Goal: Use online tool/utility: Utilize a website feature to perform a specific function

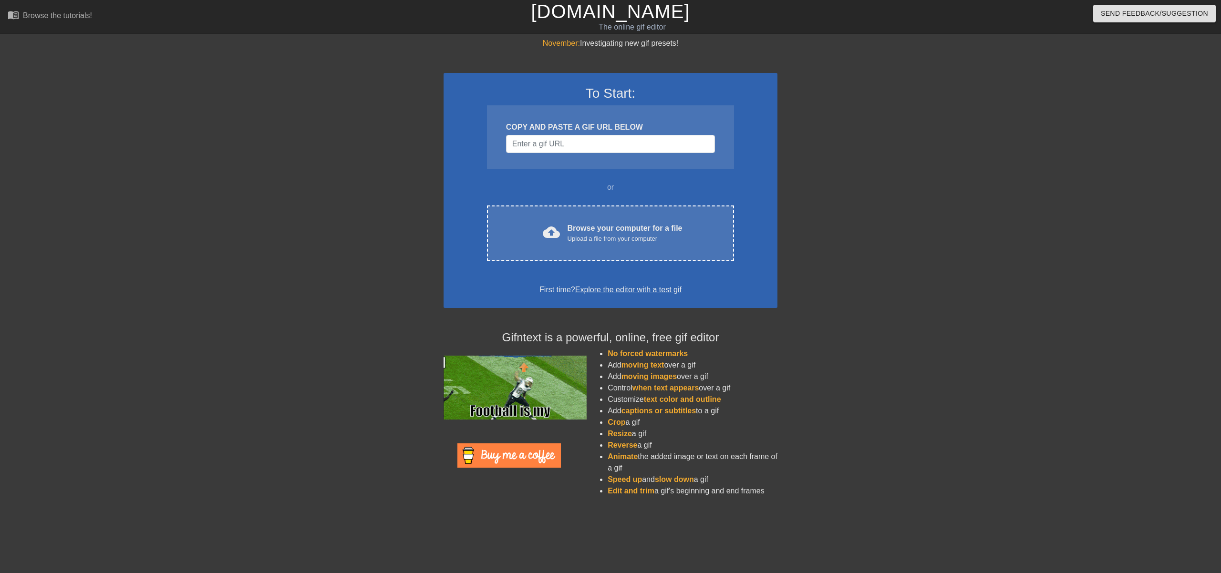
click at [876, 267] on div at bounding box center [860, 181] width 143 height 286
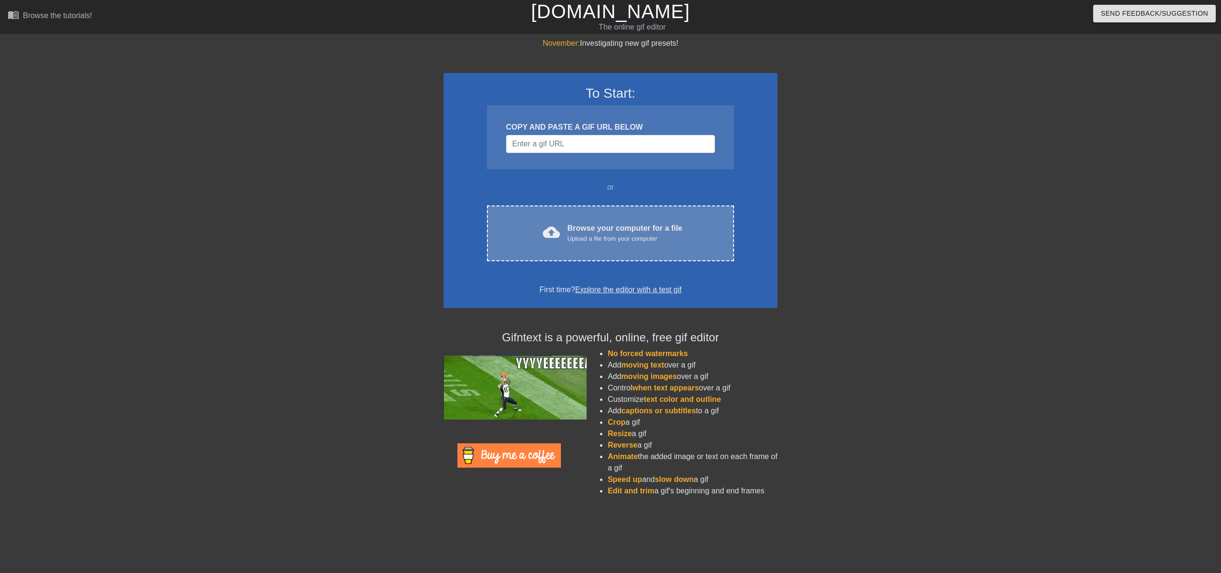
click at [631, 230] on div "Browse your computer for a file Upload a file from your computer" at bounding box center [625, 233] width 115 height 21
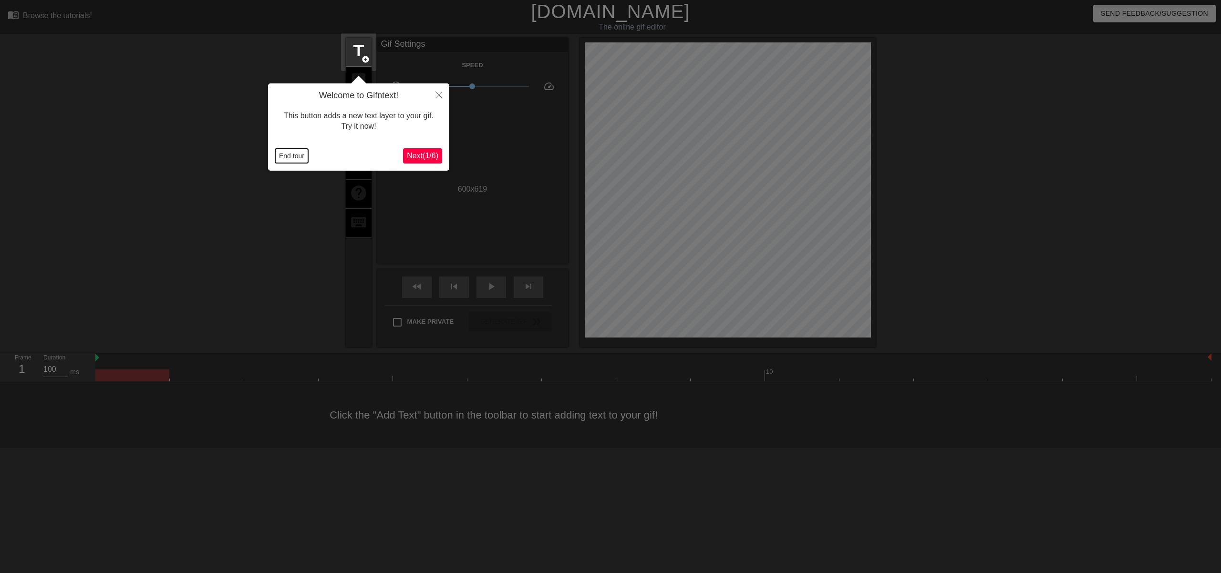
click at [293, 156] on button "End tour" at bounding box center [291, 156] width 33 height 14
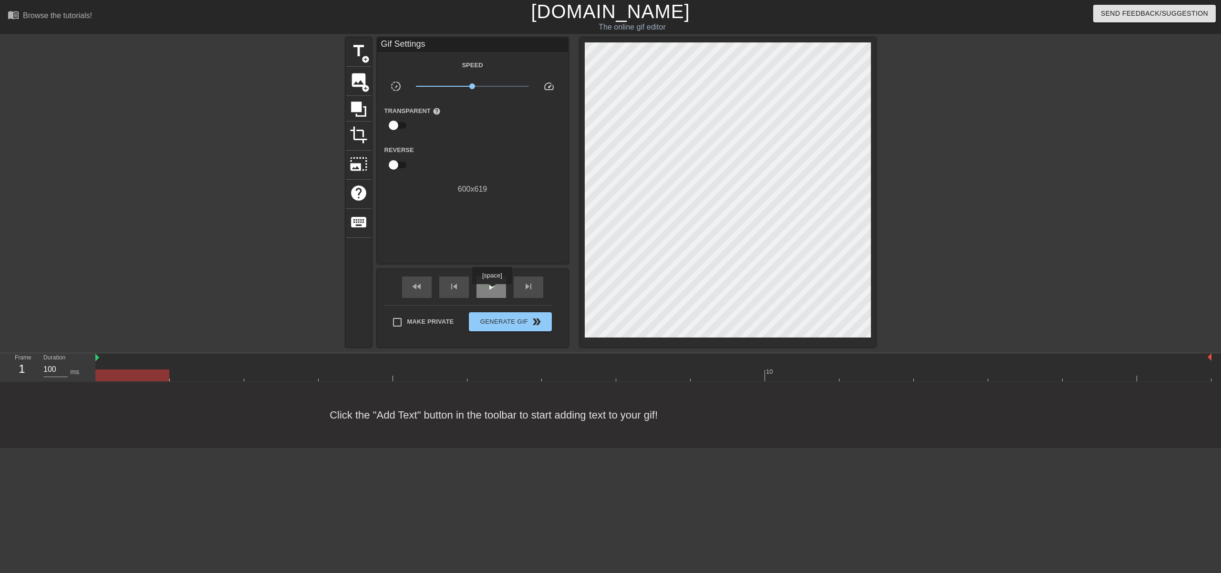
click at [493, 291] on span "play_arrow" at bounding box center [491, 286] width 11 height 11
click at [359, 52] on span "title" at bounding box center [359, 51] width 18 height 18
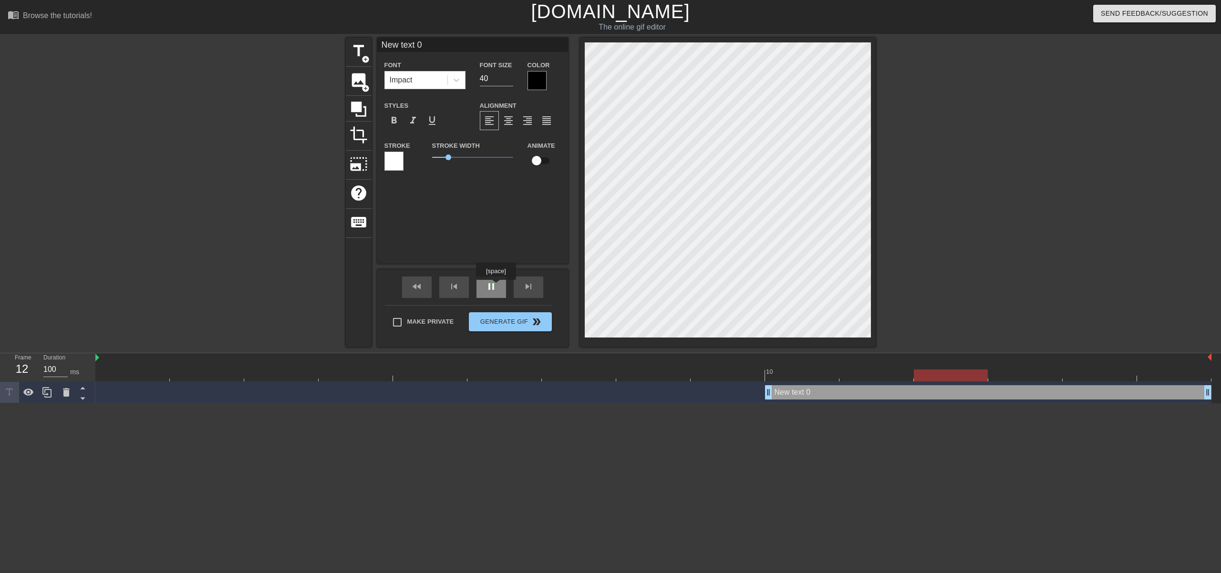
click at [497, 287] on div "pause" at bounding box center [492, 287] width 30 height 21
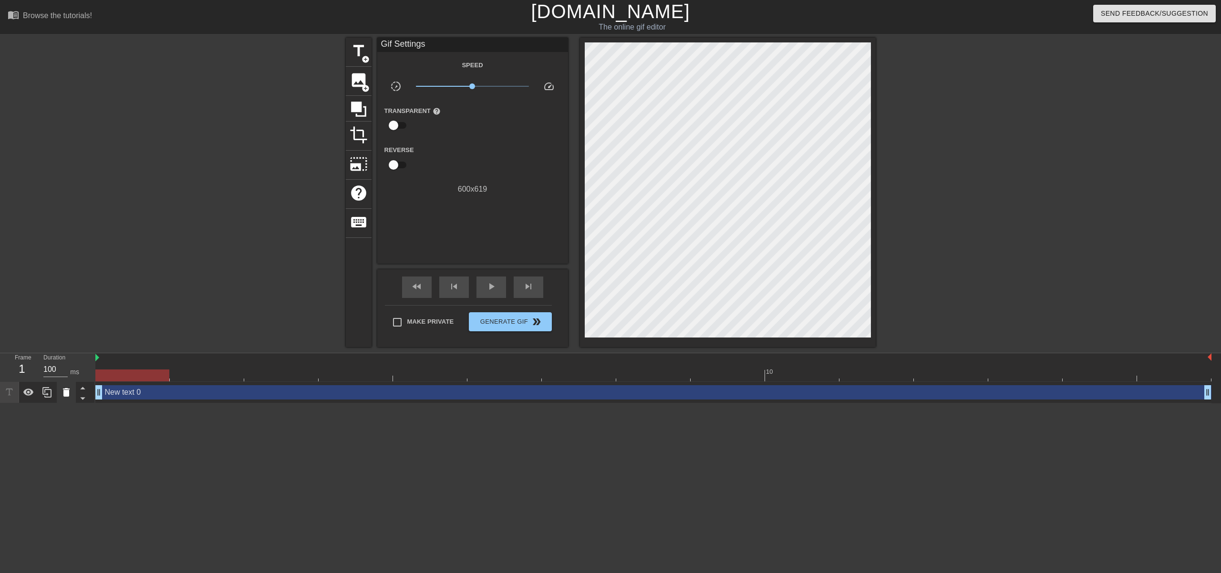
drag, startPoint x: 769, startPoint y: 396, endPoint x: 61, endPoint y: 401, distance: 708.5
click at [61, 401] on div "Frame 1 Duration 100 ms 10 New text 0 drag_handle drag_handle" at bounding box center [610, 379] width 1221 height 50
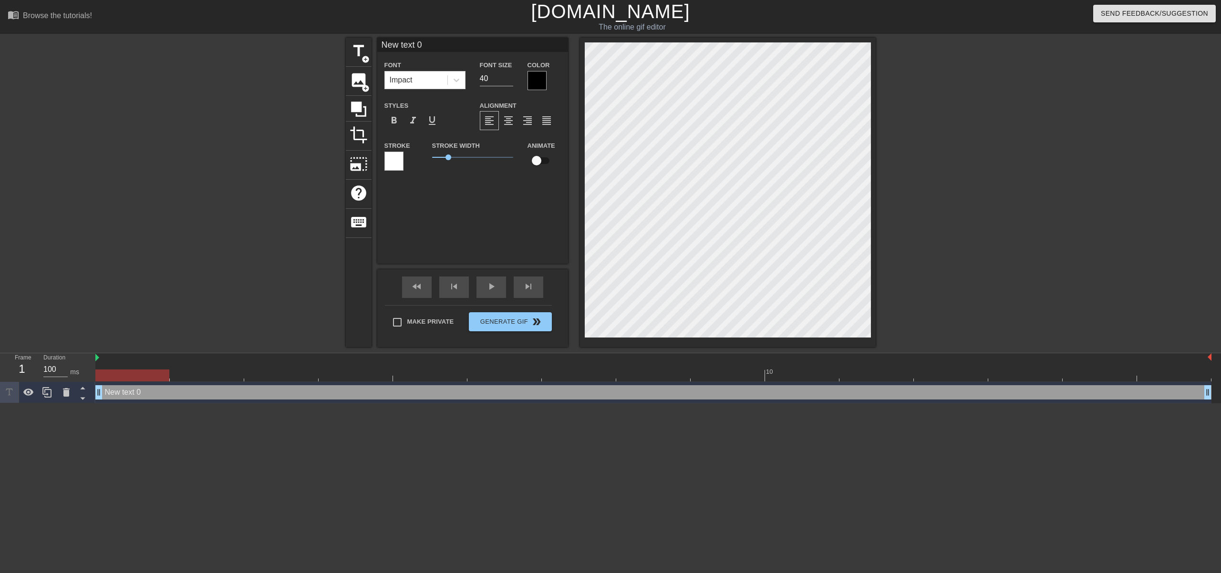
scroll to position [1, 1]
type input "F"
type textarea "F"
type input "F'o"
type textarea "F'o"
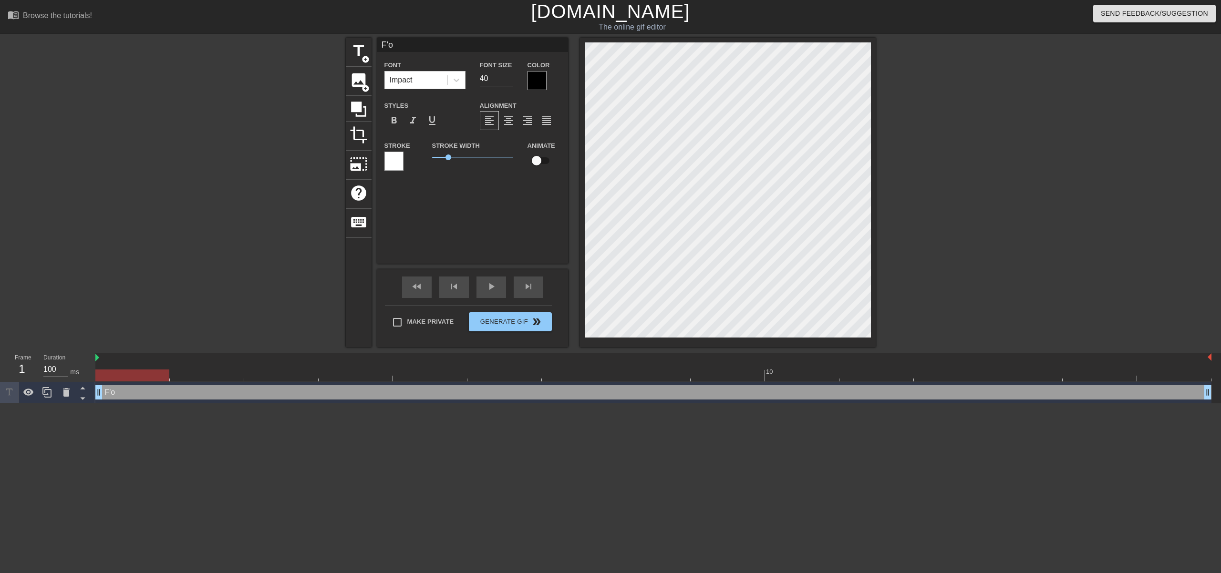
type input "Fol"
type textarea "Fol"
type input "Foll"
type textarea "Foll"
type input "Follo"
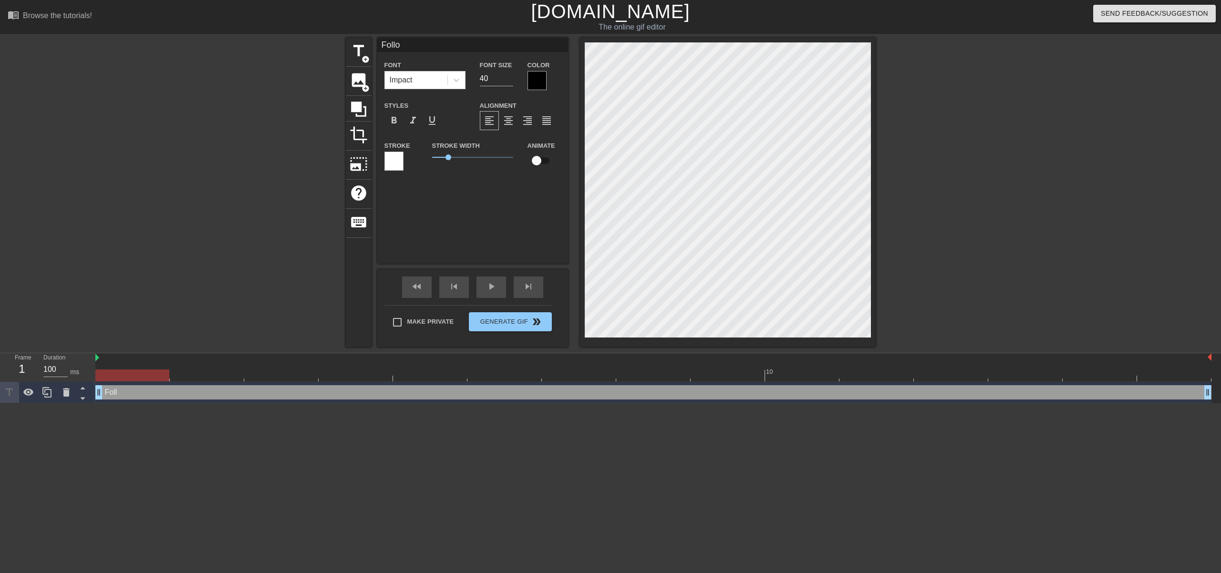
type textarea "Follo"
type input "Follow"
type textarea "Follow"
type input "Follow"
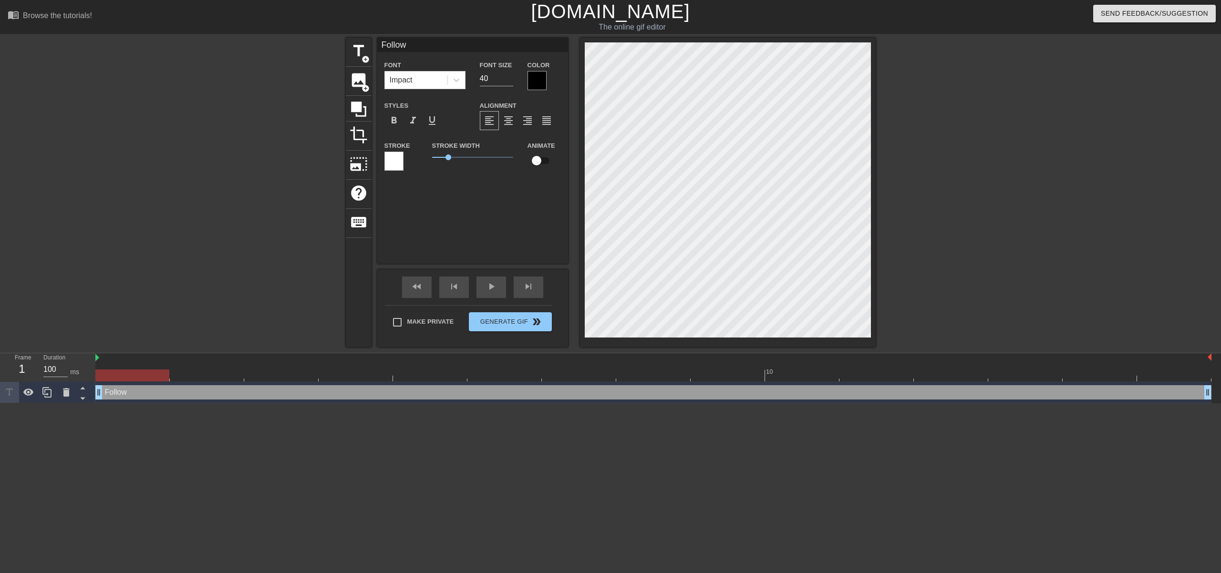
type textarea "Follow"
type input "Follow M"
type textarea "Follow M"
type input "Follow Me"
type textarea "Follow Me"
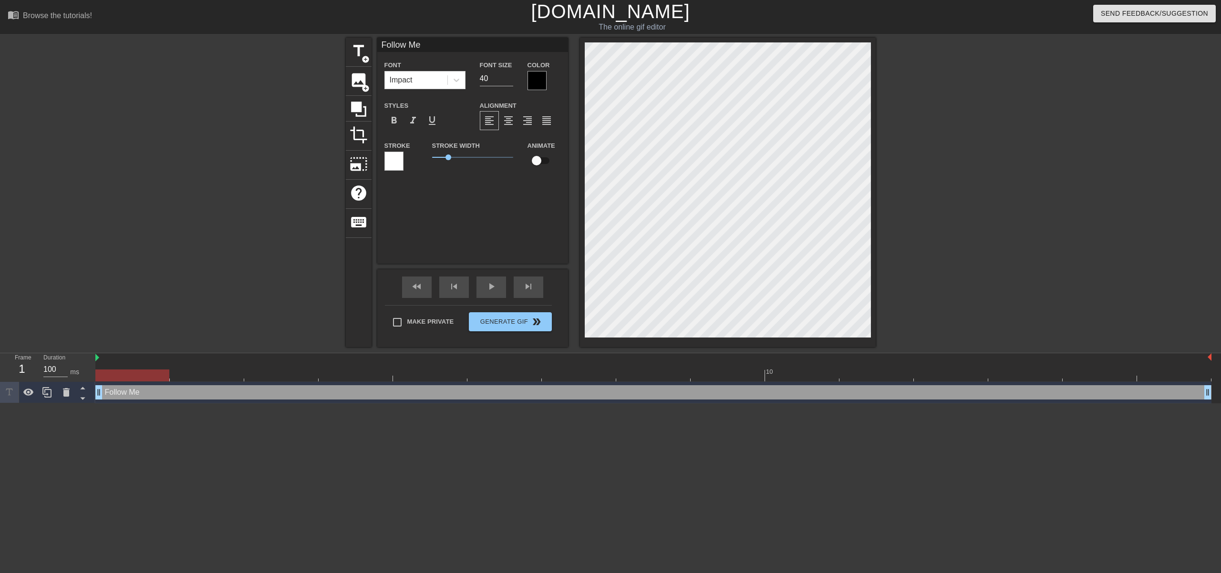
scroll to position [1, 3]
type input "Follow Me！"
type textarea "Follow Me！"
type input "Follow Me"
type textarea "Follow Me"
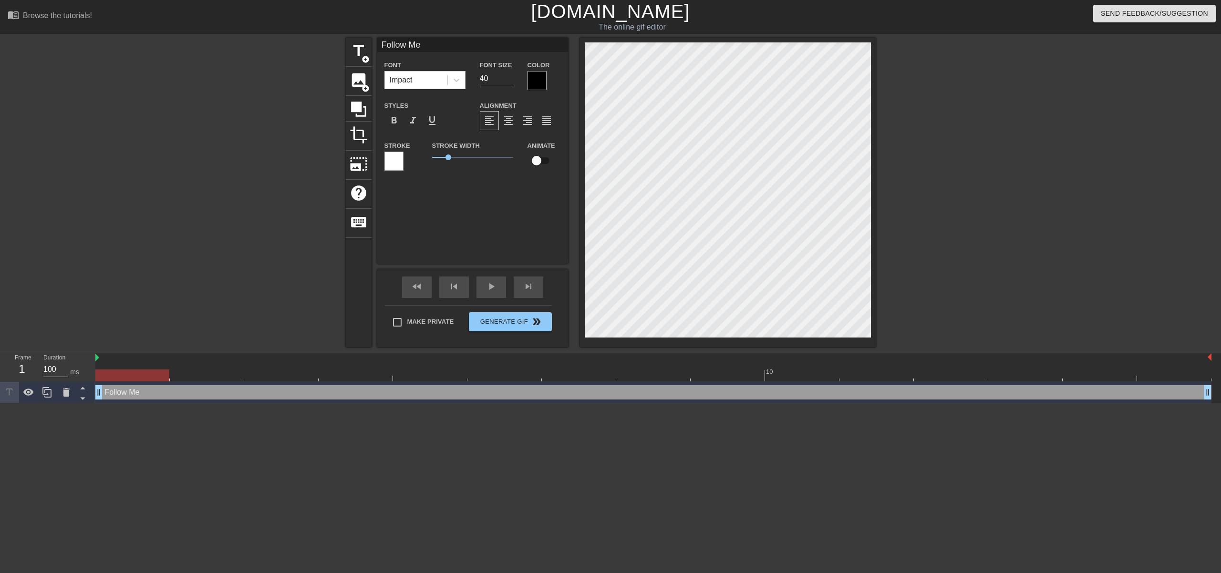
type input "Follow Me!"
type textarea "Follow Me!"
type input "Follow Me!!"
type textarea "Follow Me!!"
type input "Follow Me!!!"
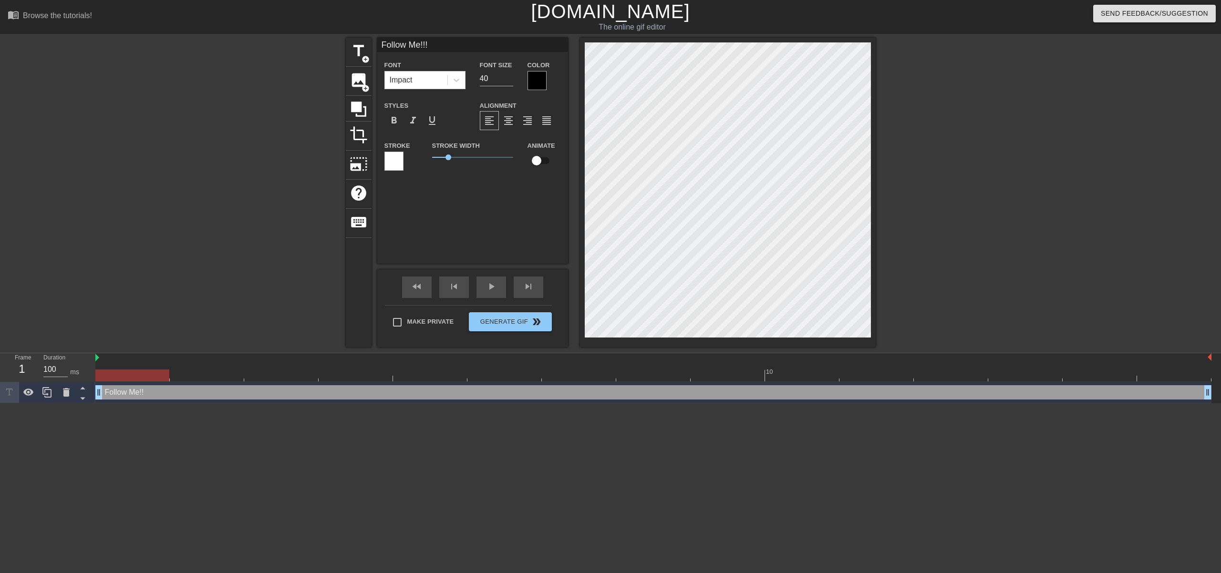
scroll to position [1, 3]
type textarea "Follow Me!!!"
drag, startPoint x: 491, startPoint y: 79, endPoint x: 461, endPoint y: 77, distance: 30.1
click at [461, 77] on div "Font Impact Font Size 40 Color" at bounding box center [472, 74] width 191 height 31
type input "100"
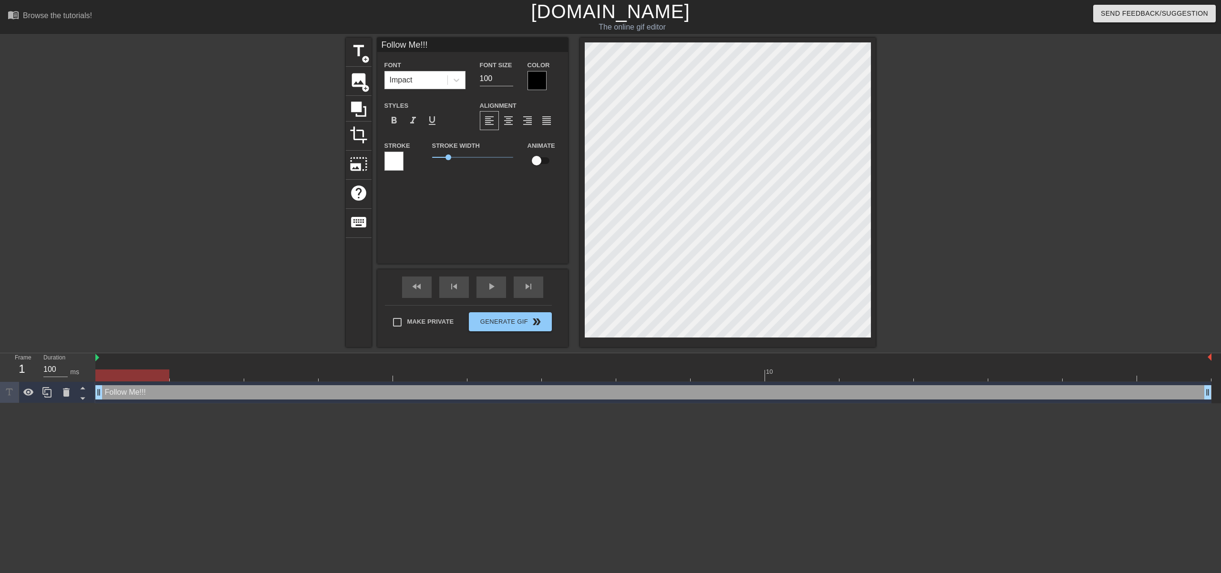
scroll to position [1, 2]
click at [989, 194] on div at bounding box center [958, 181] width 143 height 286
click at [396, 119] on span "format_bold" at bounding box center [393, 120] width 11 height 11
drag, startPoint x: 450, startPoint y: 157, endPoint x: 471, endPoint y: 156, distance: 21.5
click at [471, 156] on span "2.45" at bounding box center [472, 158] width 6 height 6
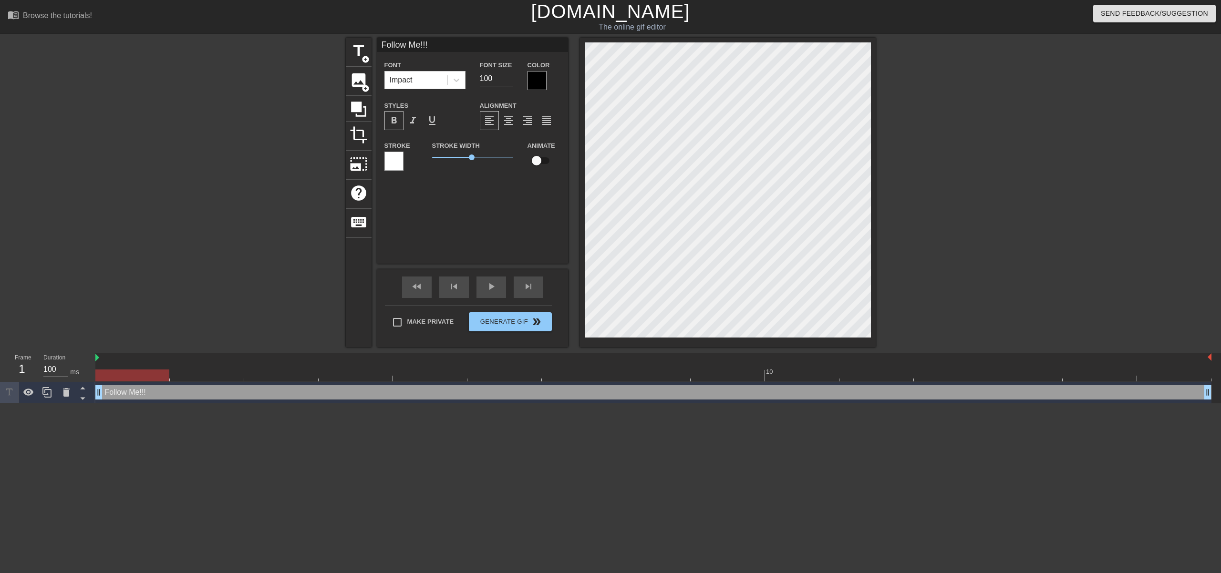
click at [535, 79] on div at bounding box center [537, 80] width 19 height 19
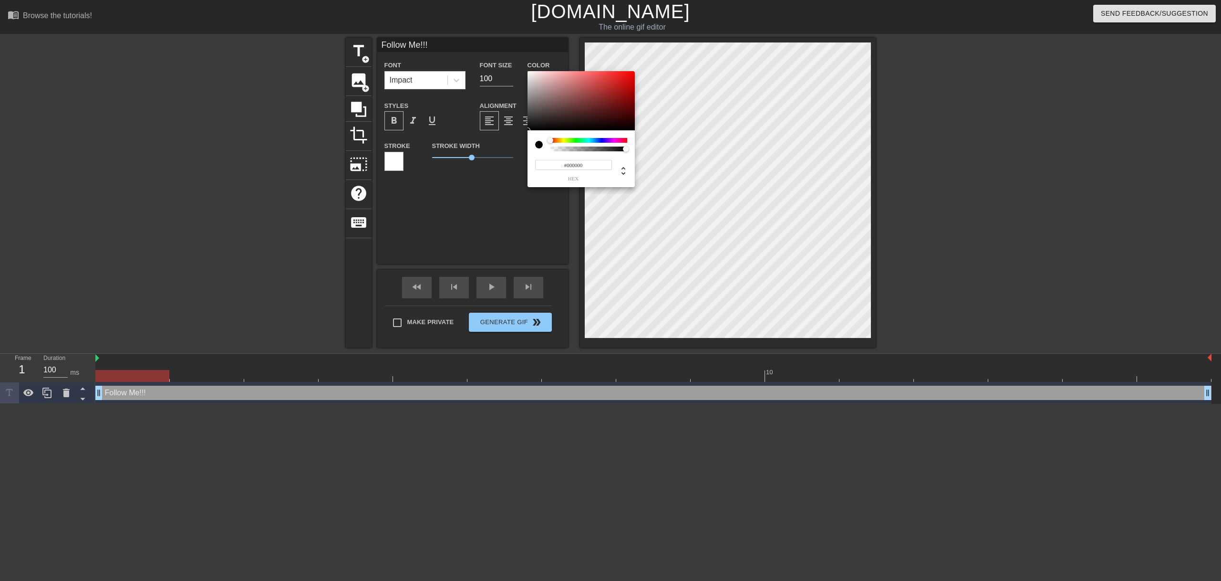
click at [562, 139] on div at bounding box center [589, 140] width 77 height 5
click at [605, 77] on div at bounding box center [581, 100] width 107 height 59
click at [594, 113] on div at bounding box center [581, 100] width 107 height 59
click at [588, 137] on div "#4C461D hex" at bounding box center [581, 158] width 107 height 57
click at [589, 139] on div at bounding box center [589, 140] width 77 height 5
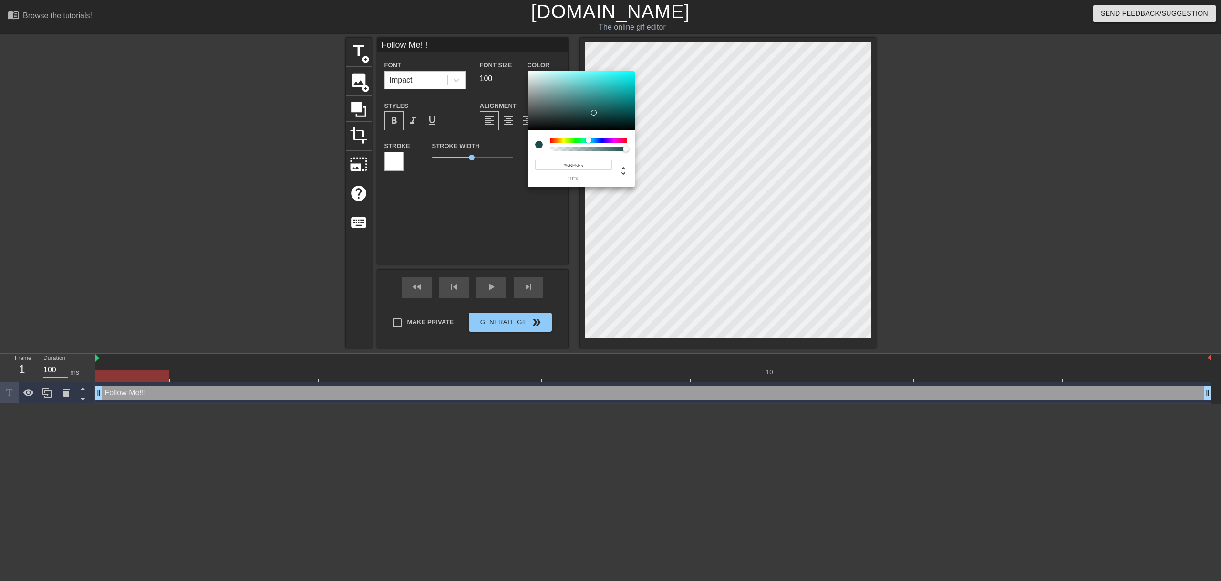
click at [595, 73] on div at bounding box center [581, 100] width 107 height 59
click at [595, 139] on div at bounding box center [589, 140] width 77 height 5
click at [600, 138] on div at bounding box center [598, 141] width 6 height 6
click at [604, 140] on div at bounding box center [607, 141] width 6 height 6
click at [606, 140] on div at bounding box center [609, 141] width 6 height 6
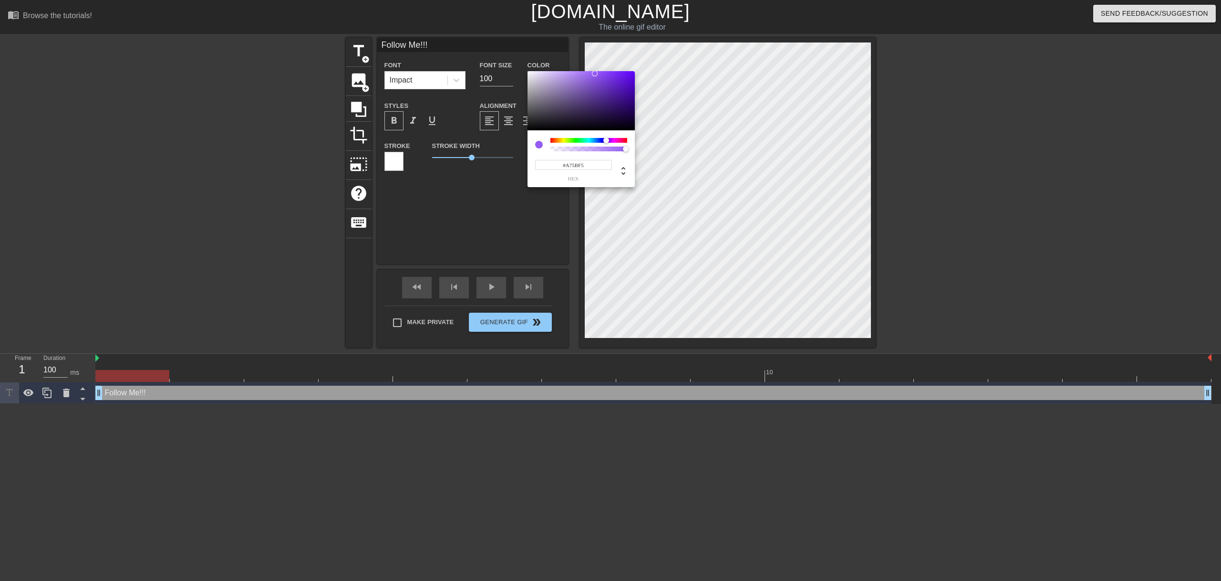
type input "#AC5BF5"
click at [608, 141] on div at bounding box center [608, 140] width 6 height 6
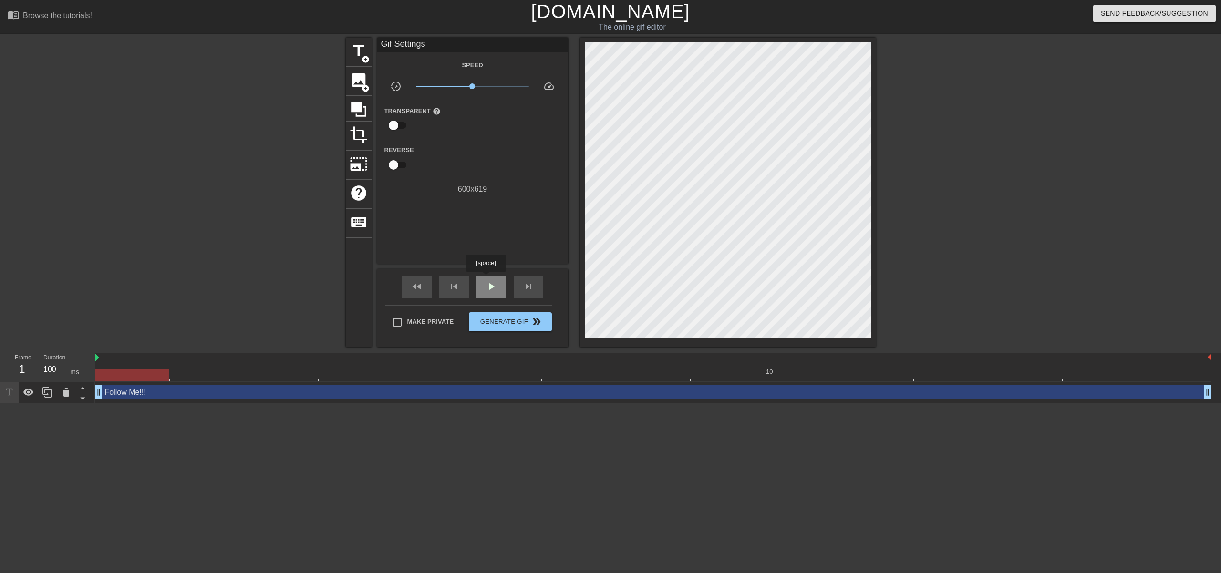
click at [487, 281] on div "play_arrow" at bounding box center [492, 287] width 30 height 21
drag, startPoint x: 100, startPoint y: 392, endPoint x: 152, endPoint y: 392, distance: 52.0
click at [152, 392] on div "Follow Me!!! drag_handle drag_handle" at bounding box center [653, 393] width 1116 height 14
drag, startPoint x: 173, startPoint y: 397, endPoint x: 114, endPoint y: 398, distance: 58.7
drag, startPoint x: 1209, startPoint y: 391, endPoint x: 1141, endPoint y: 397, distance: 68.5
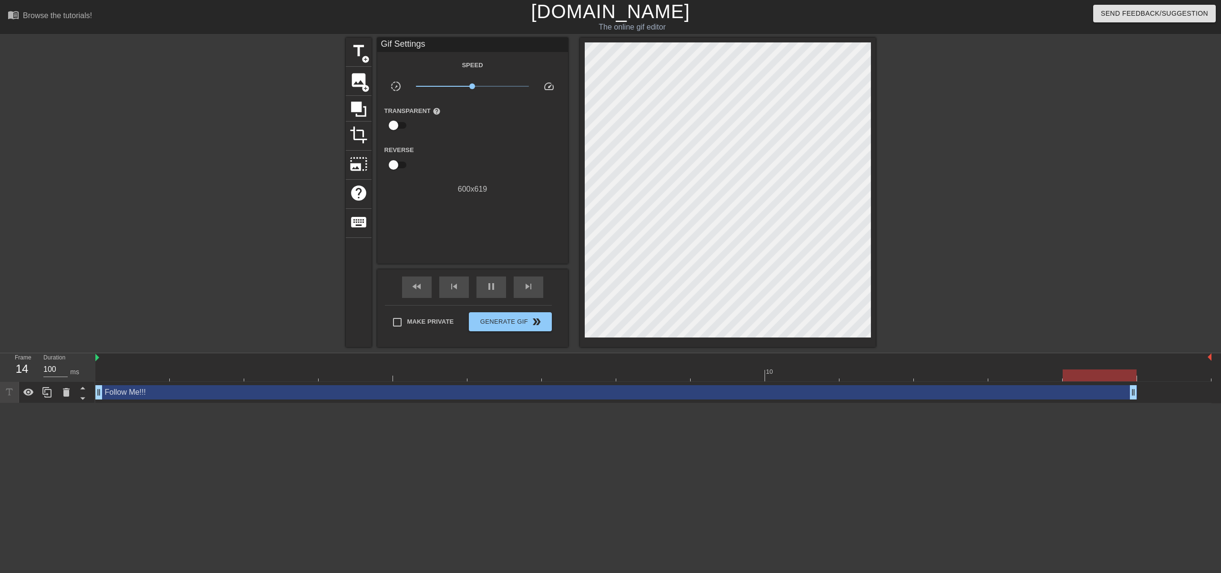
click at [1141, 397] on div "Follow Me!!! drag_handle drag_handle" at bounding box center [653, 393] width 1116 height 14
drag, startPoint x: 1135, startPoint y: 393, endPoint x: 1079, endPoint y: 395, distance: 55.9
click at [1079, 395] on div "Follow Me!!! drag_handle drag_handle" at bounding box center [653, 393] width 1116 height 14
click at [488, 289] on span "pause" at bounding box center [491, 286] width 11 height 11
drag, startPoint x: 1061, startPoint y: 395, endPoint x: 1188, endPoint y: 393, distance: 127.4
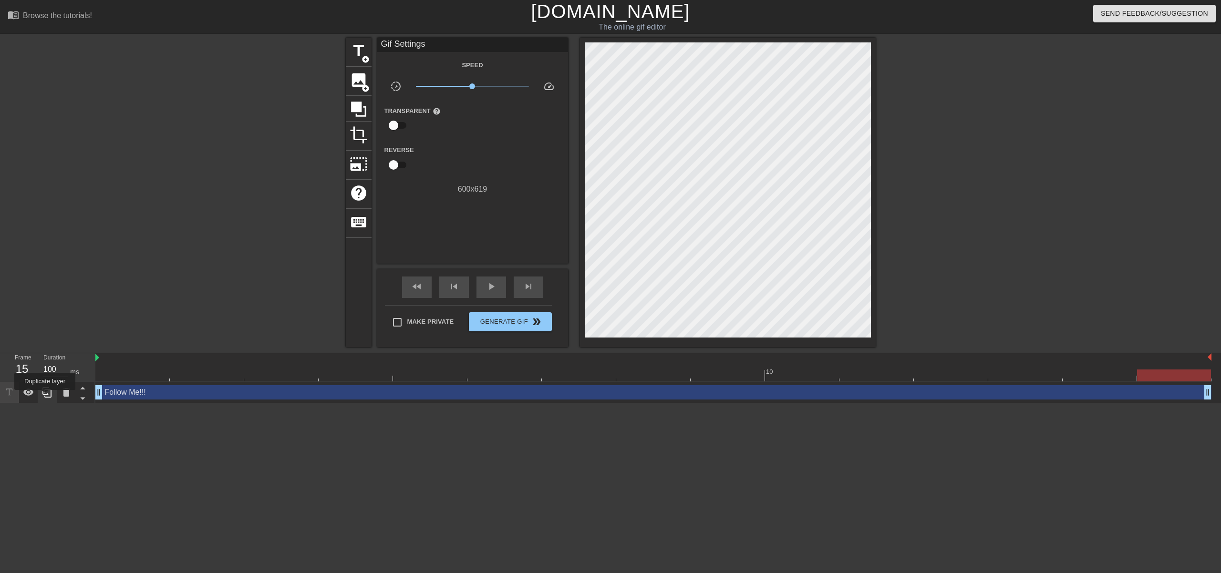
click at [46, 397] on icon at bounding box center [47, 392] width 11 height 11
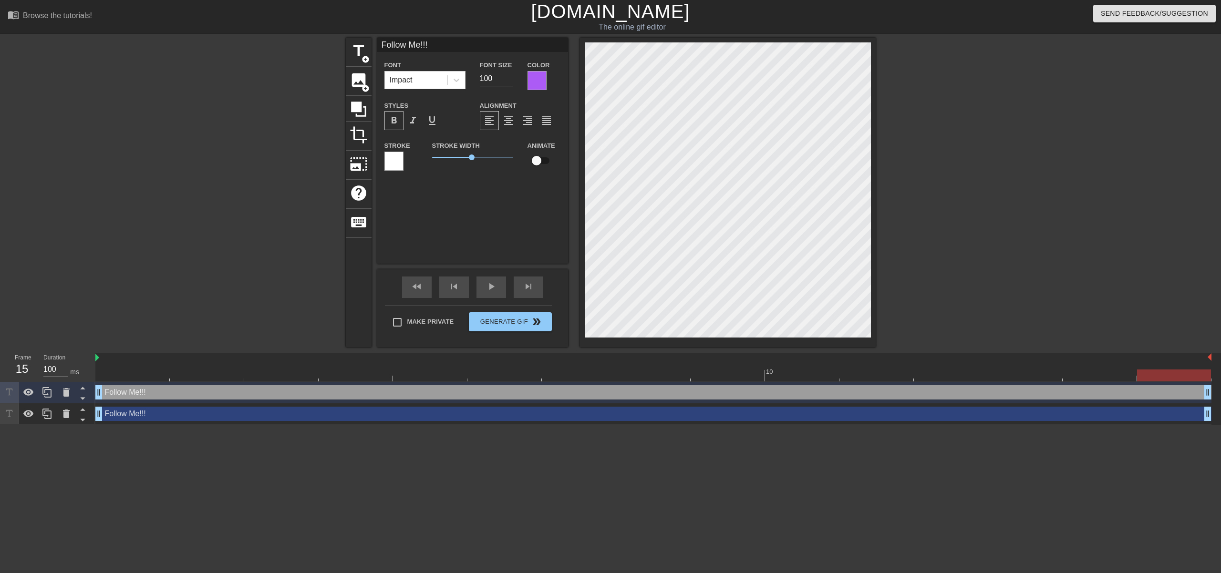
click at [232, 394] on div "Follow Me!!! drag_handle drag_handle" at bounding box center [653, 393] width 1116 height 14
click at [155, 417] on div "Follow Me!!! drag_handle drag_handle" at bounding box center [653, 414] width 1116 height 14
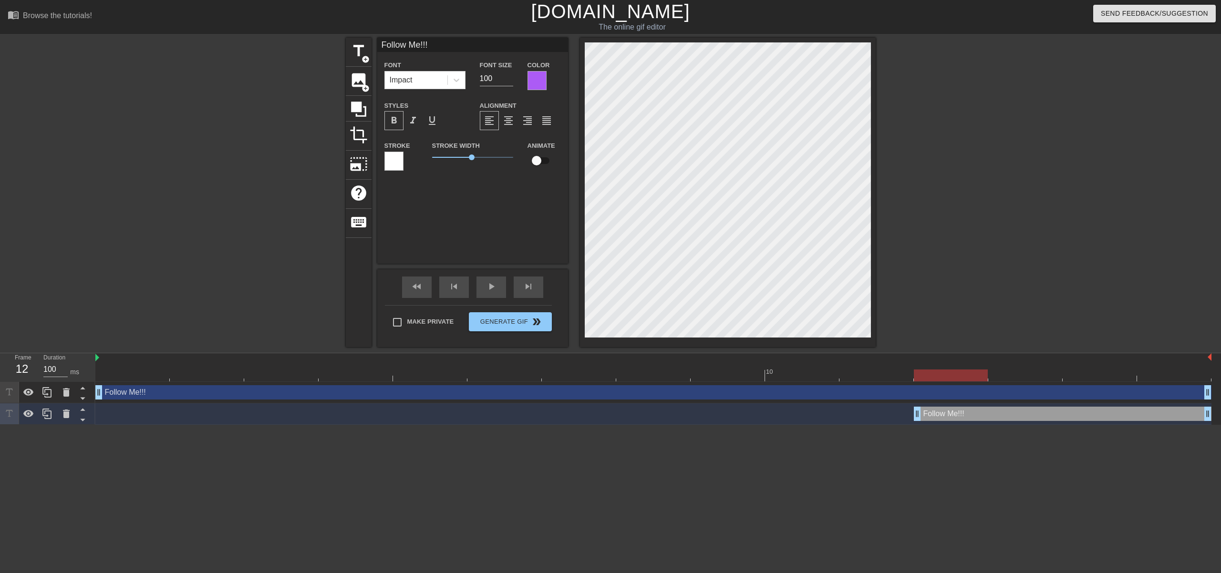
drag, startPoint x: 96, startPoint y: 415, endPoint x: 948, endPoint y: 434, distance: 851.9
click at [948, 425] on html "menu_book Browse the tutorials! [DOMAIN_NAME] The online gif editor Send Feedba…" at bounding box center [610, 212] width 1221 height 425
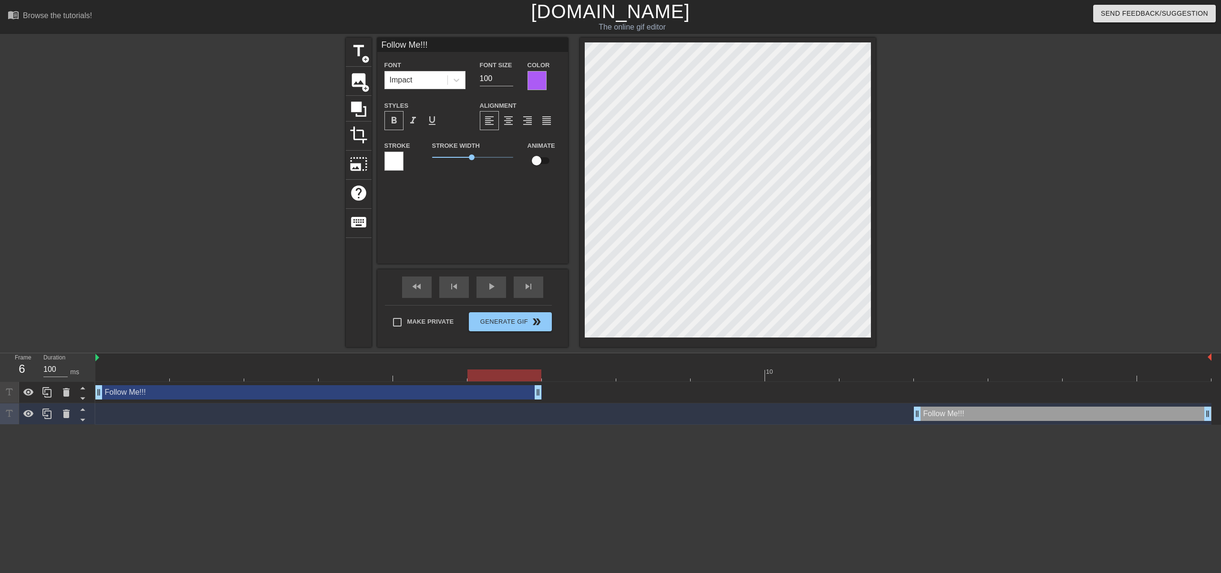
drag, startPoint x: 1209, startPoint y: 394, endPoint x: 542, endPoint y: 394, distance: 667.0
click at [431, 394] on div "Follow Me!!! drag_handle drag_handle" at bounding box center [318, 393] width 447 height 14
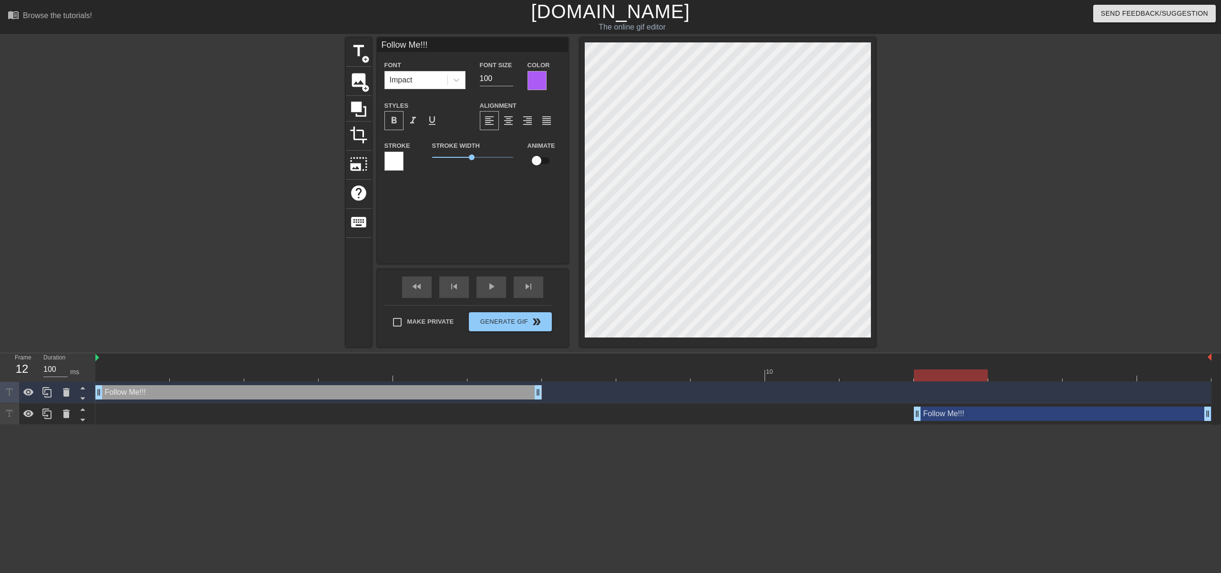
drag, startPoint x: 916, startPoint y: 417, endPoint x: 882, endPoint y: 418, distance: 33.9
click at [882, 418] on div "Follow Me!!! drag_handle drag_handle" at bounding box center [653, 414] width 1116 height 14
click at [961, 412] on div "Follow Me!!! drag_handle drag_handle" at bounding box center [1063, 414] width 298 height 14
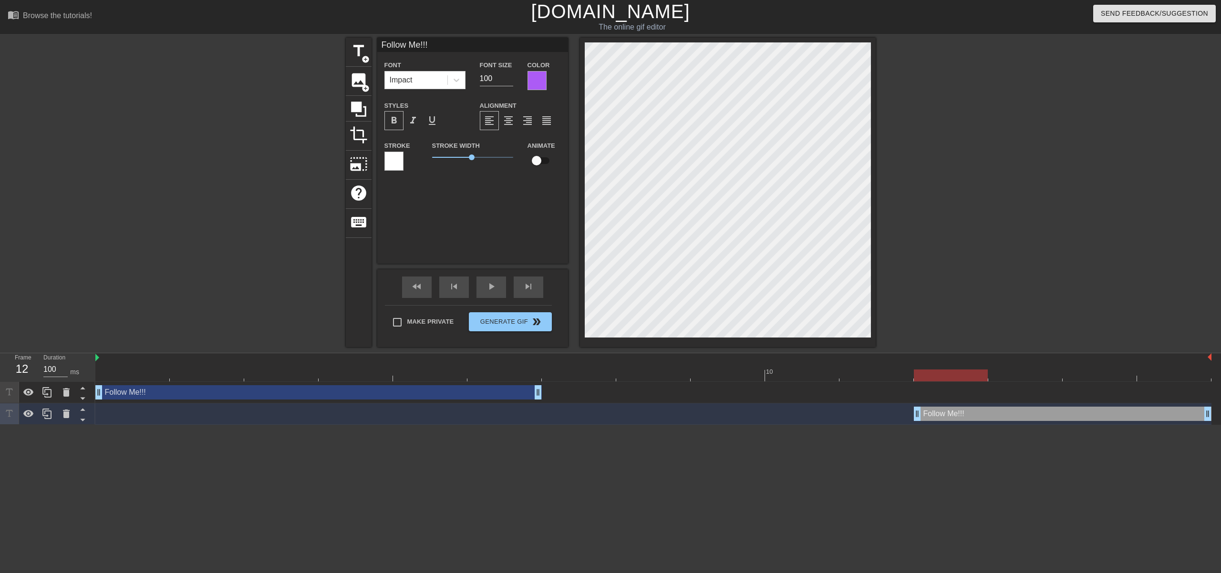
click at [392, 394] on div "Follow Me!!! drag_handle drag_handle" at bounding box center [318, 393] width 447 height 14
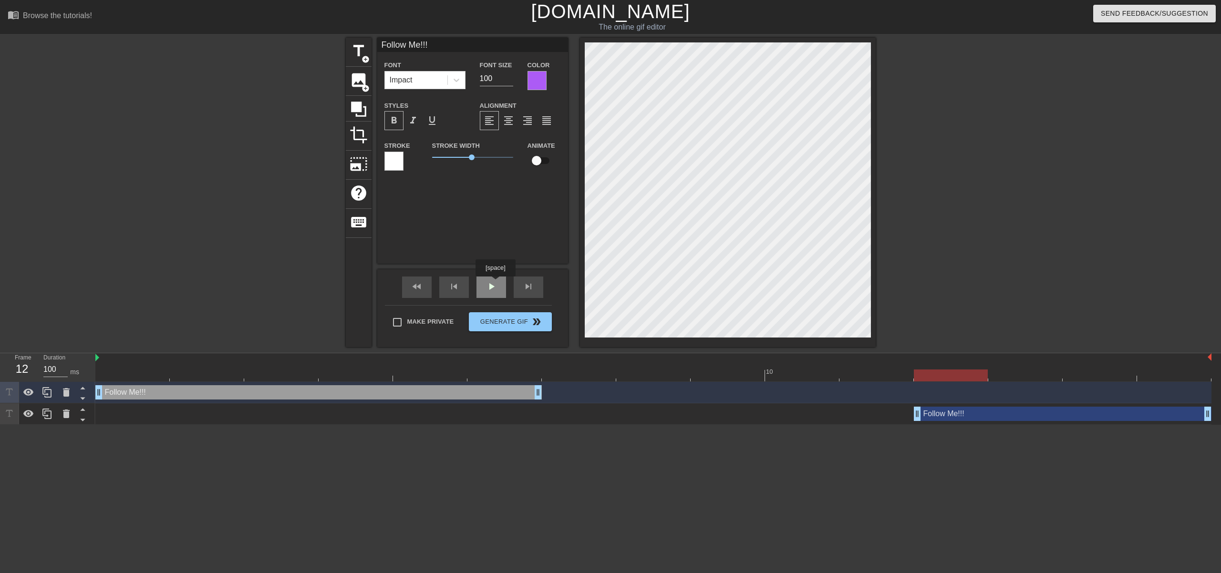
click at [497, 283] on div "play_arrow" at bounding box center [492, 287] width 30 height 21
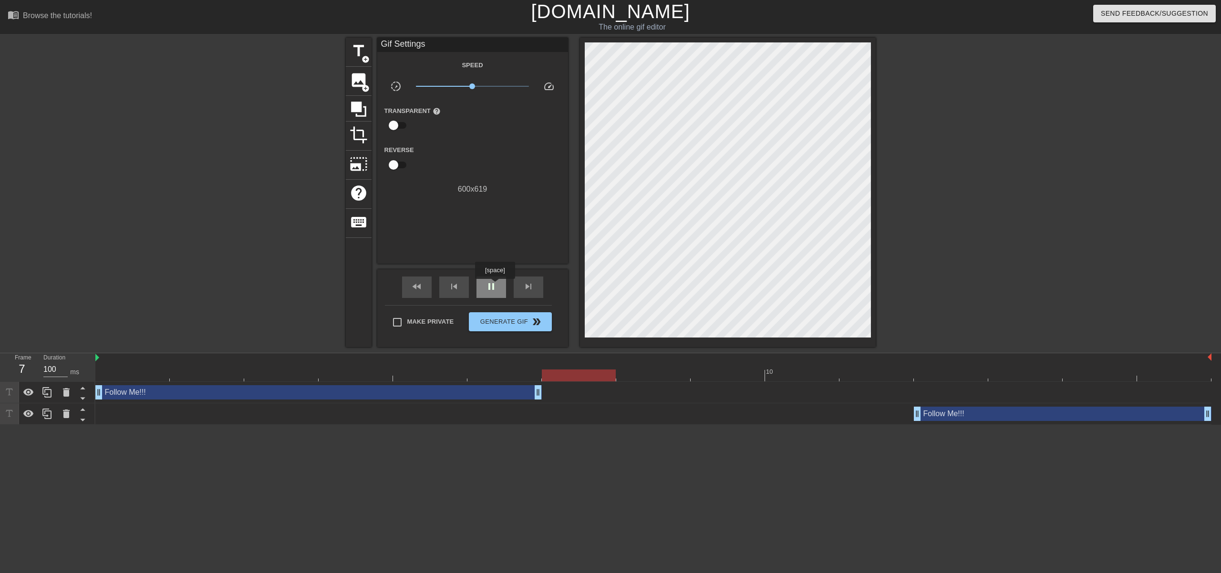
click at [496, 286] on span "pause" at bounding box center [491, 286] width 11 height 11
click at [491, 396] on div "Follow Me!!! drag_handle drag_handle" at bounding box center [318, 393] width 447 height 14
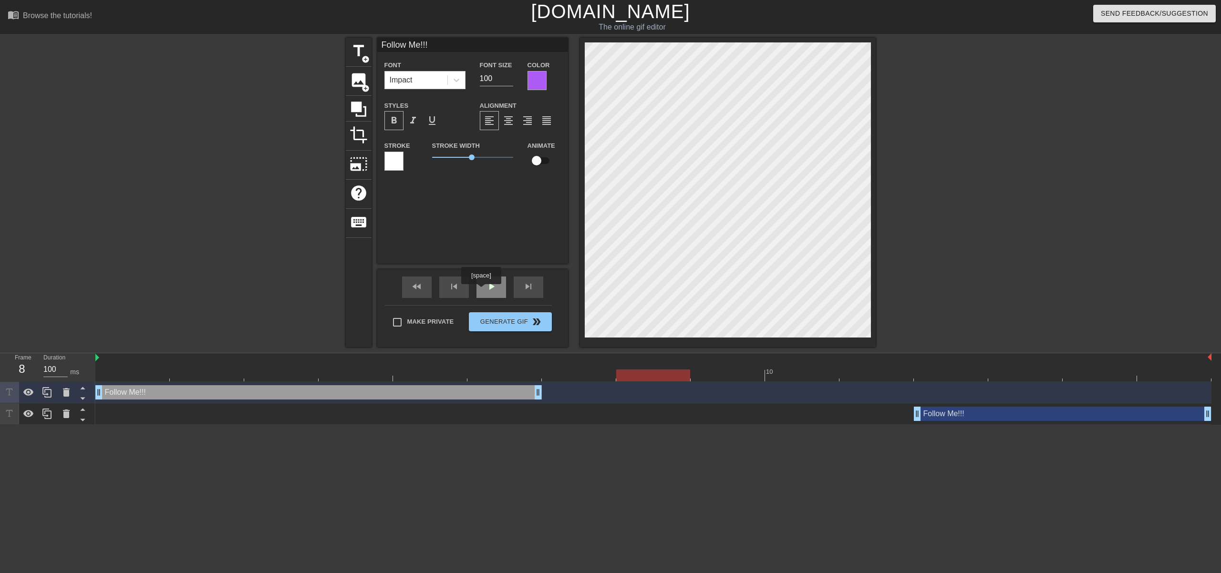
click at [482, 291] on div "play_arrow" at bounding box center [492, 287] width 30 height 21
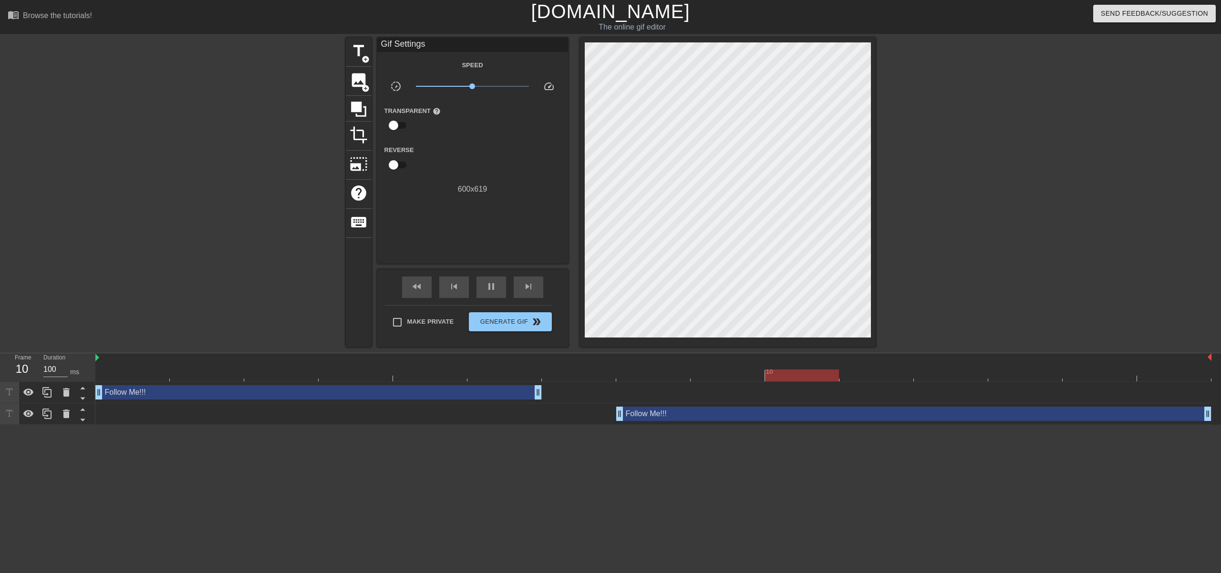
drag, startPoint x: 915, startPoint y: 414, endPoint x: 622, endPoint y: 410, distance: 293.0
click at [500, 292] on div "pause" at bounding box center [492, 287] width 30 height 21
click at [663, 419] on div "Follow Me!!! drag_handle drag_handle" at bounding box center [913, 414] width 595 height 14
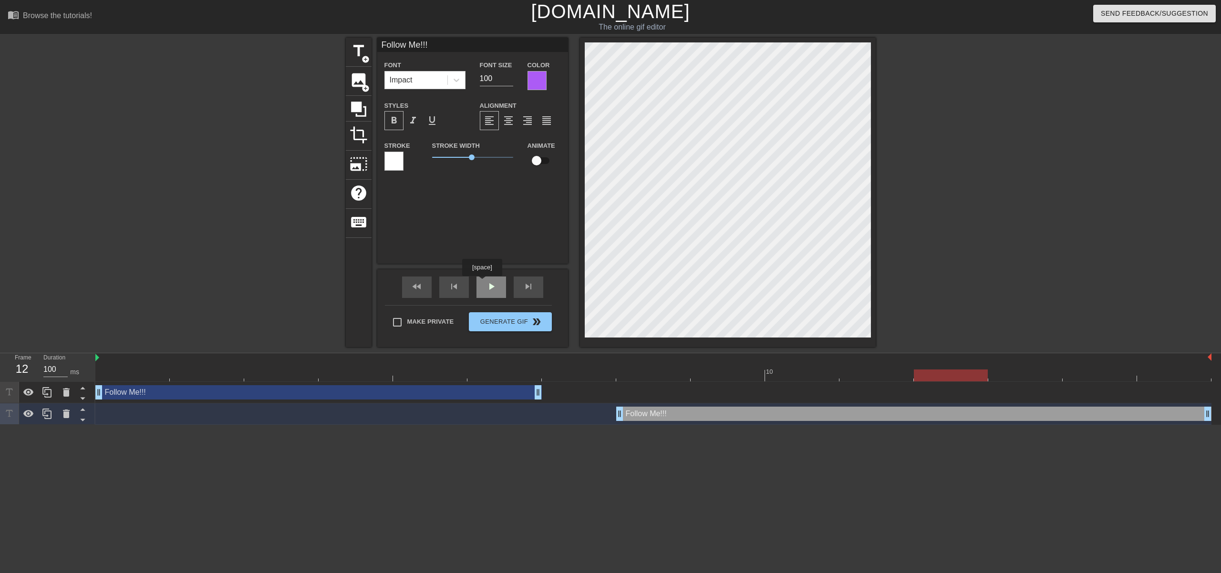
click at [483, 283] on div "play_arrow" at bounding box center [492, 287] width 30 height 21
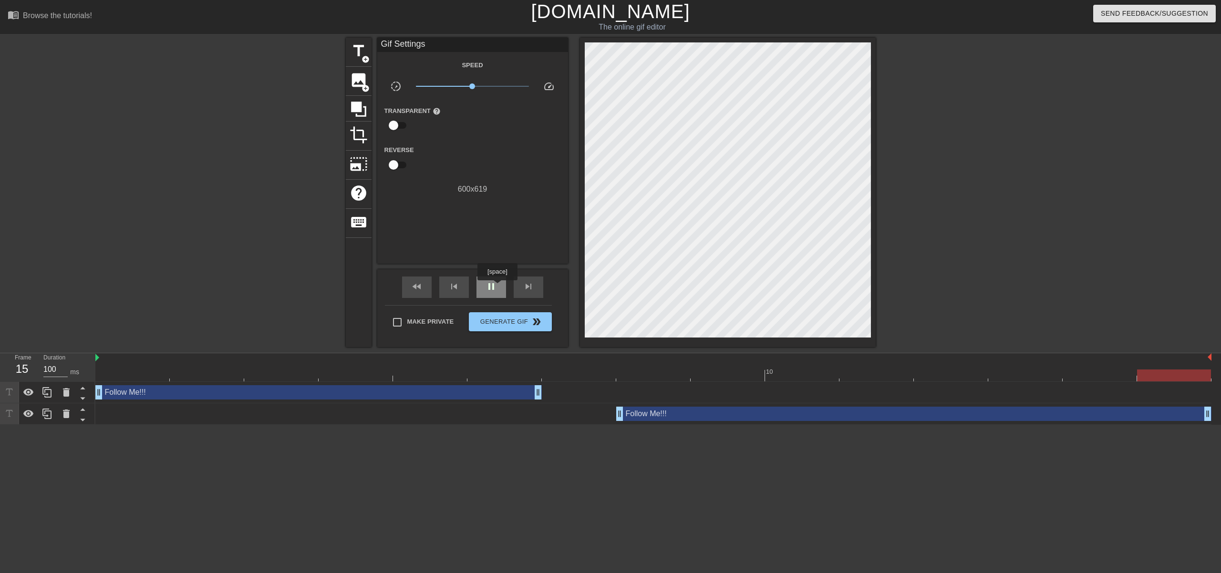
click at [498, 287] on div "pause" at bounding box center [492, 287] width 30 height 21
click at [652, 414] on div "Follow Me!!! drag_handle drag_handle" at bounding box center [913, 414] width 595 height 14
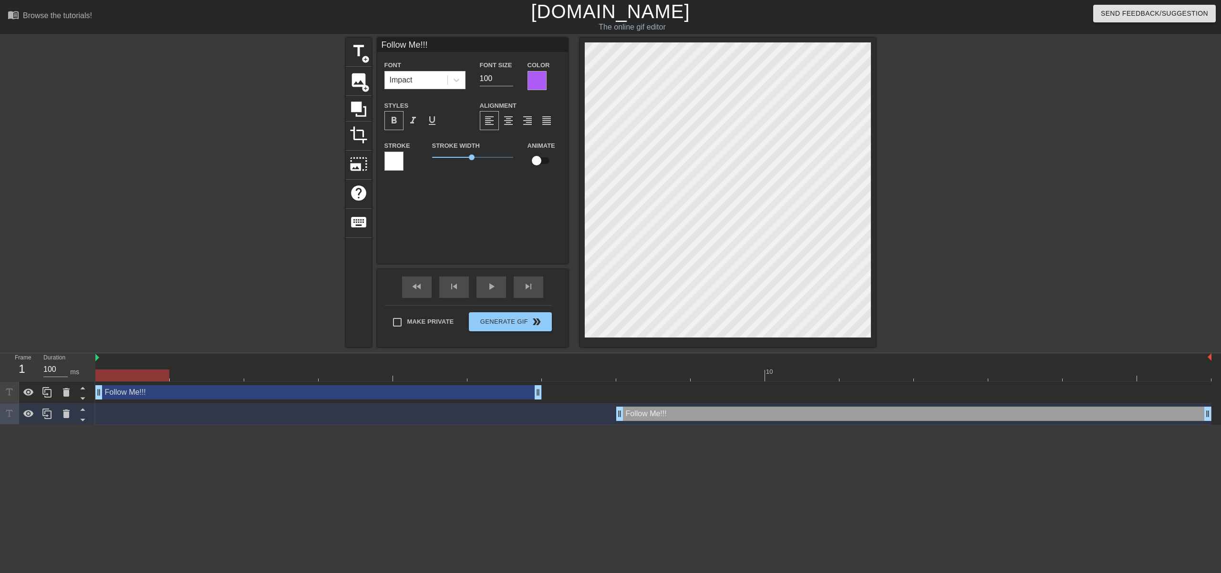
click at [697, 376] on div at bounding box center [653, 376] width 1116 height 12
click at [504, 287] on div "play_arrow" at bounding box center [492, 287] width 30 height 21
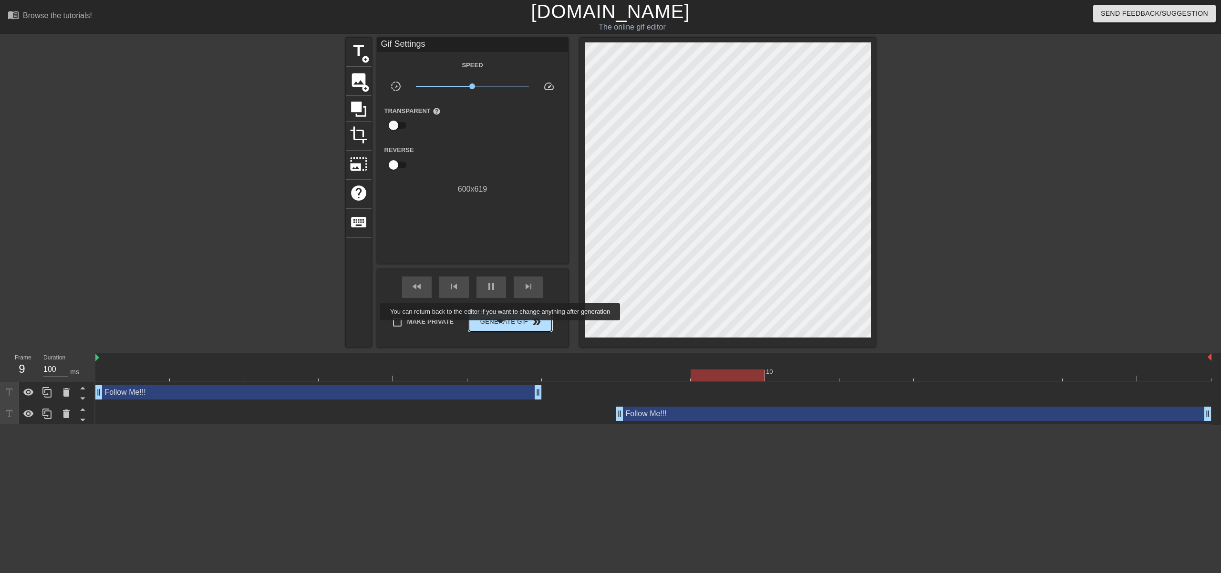
click at [507, 327] on span "Generate Gif double_arrow" at bounding box center [510, 321] width 75 height 11
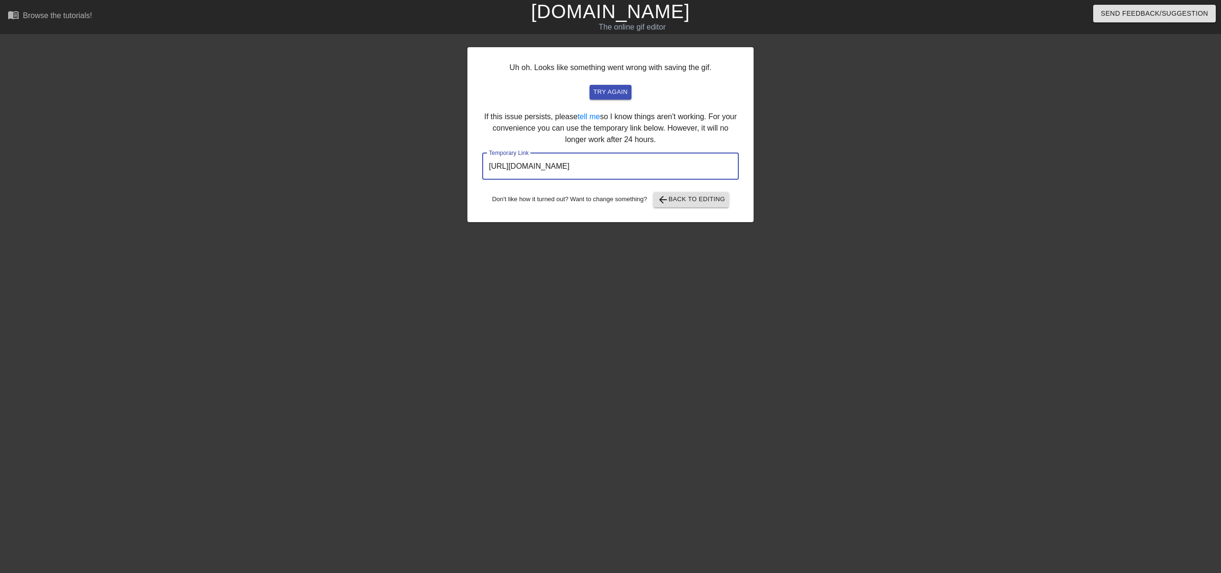
click at [670, 161] on input "[URL][DOMAIN_NAME]" at bounding box center [610, 166] width 257 height 27
